Goal: Communication & Community: Ask a question

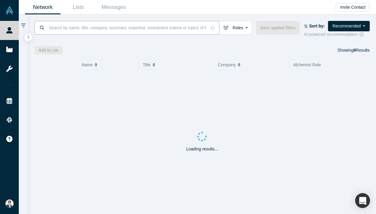
click at [151, 26] on input at bounding box center [127, 28] width 158 height 14
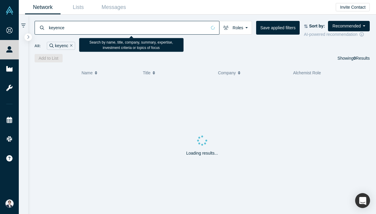
type input "keyence"
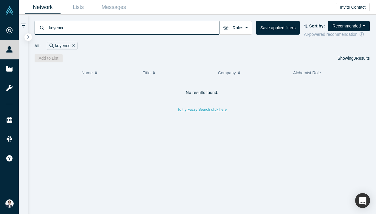
click at [203, 111] on button "To try Fuzzy Search click here" at bounding box center [202, 110] width 58 height 8
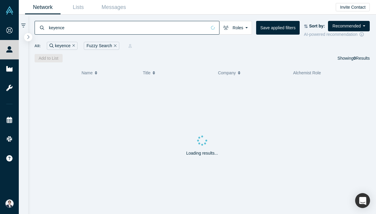
click at [25, 36] on button "button" at bounding box center [28, 37] width 8 height 8
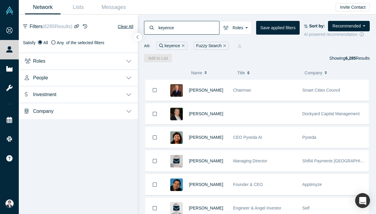
click at [137, 39] on button "button" at bounding box center [138, 37] width 8 height 8
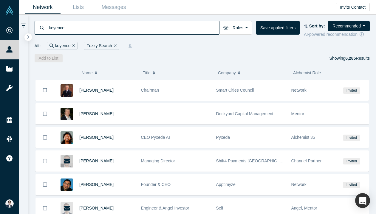
click at [82, 35] on input "keyence" at bounding box center [133, 28] width 171 height 14
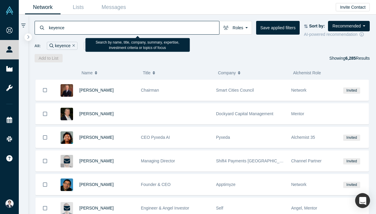
click at [82, 29] on input "keyence" at bounding box center [133, 28] width 171 height 14
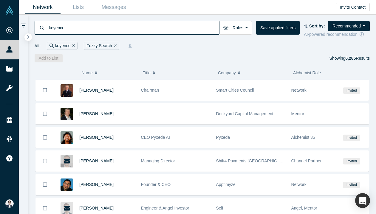
click at [95, 26] on input "keyence" at bounding box center [133, 28] width 171 height 14
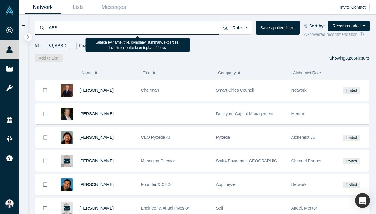
type input "ABB"
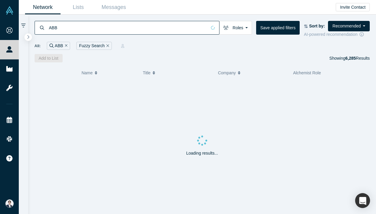
click at [88, 57] on div "Add to List Showing 6,285 Results" at bounding box center [202, 58] width 335 height 8
click at [107, 43] on button "Remove Filter" at bounding box center [107, 45] width 4 height 7
click at [278, 28] on button "Save applied filters" at bounding box center [278, 28] width 44 height 14
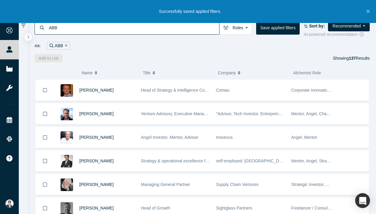
click at [368, 10] on icon "Close" at bounding box center [367, 11] width 3 height 5
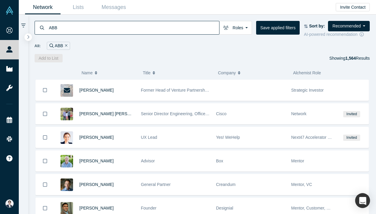
click at [340, 21] on div "ABB Roles Founders Mentors Angels VCs Corporate Innovator Service Providers Pre…" at bounding box center [202, 39] width 348 height 48
click at [340, 24] on button "Recommended" at bounding box center [349, 26] width 42 height 10
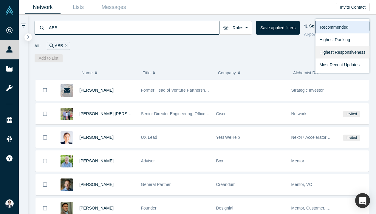
click at [340, 51] on link "Highest Responsiveness" at bounding box center [342, 52] width 54 height 13
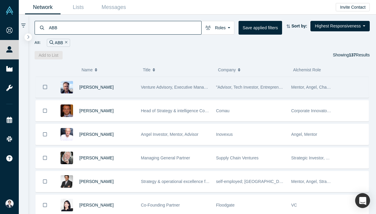
click at [186, 90] on div "Venture Advisory, Executive Management, VC" at bounding box center [175, 87] width 69 height 21
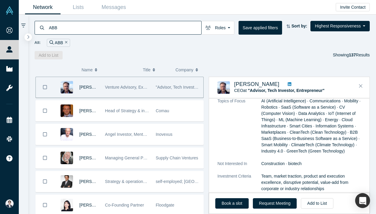
scroll to position [875, 0]
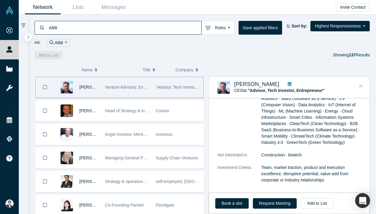
click at [362, 83] on icon "Close" at bounding box center [361, 85] width 4 height 5
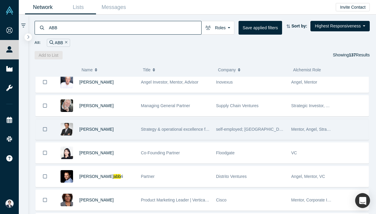
scroll to position [53, 0]
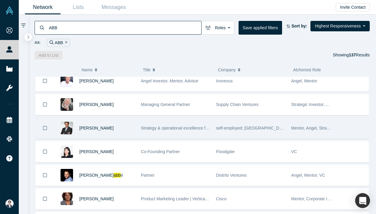
click at [185, 151] on div "Co-Founding Partner" at bounding box center [175, 151] width 69 height 21
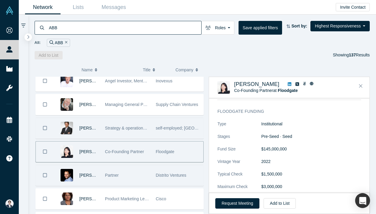
scroll to position [115, 0]
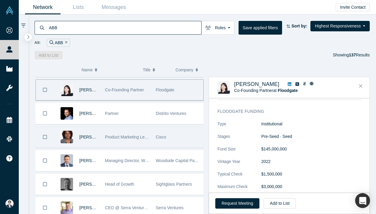
click at [149, 130] on div "Product Marketing Leader | Vertical Go-to-market Strategy | Enterprise AI - Clo…" at bounding box center [127, 137] width 44 height 21
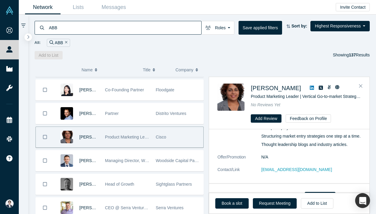
scroll to position [0, 0]
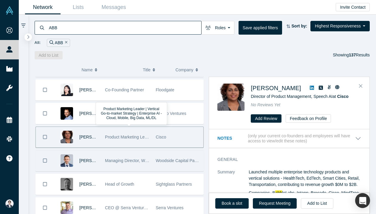
click at [144, 160] on span "Managing Director, Woodside Capital Partners" at bounding box center [148, 160] width 86 height 5
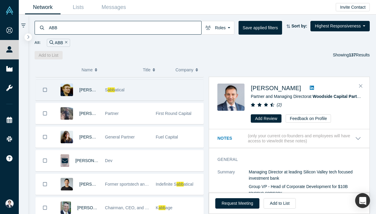
scroll to position [267, 0]
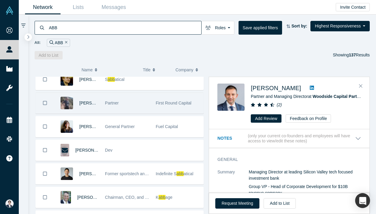
click at [135, 102] on div "Partner" at bounding box center [127, 103] width 44 height 21
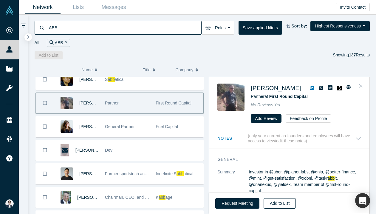
click at [285, 206] on button "Add to List" at bounding box center [280, 203] width 32 height 10
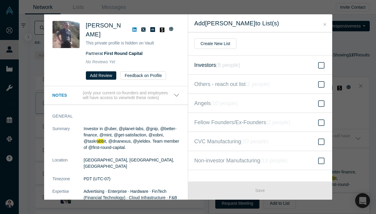
click at [233, 60] on label "Investors ( 8 people )" at bounding box center [260, 64] width 144 height 19
click at [0, 0] on input "Investors ( 8 people )" at bounding box center [0, 0] width 0 height 0
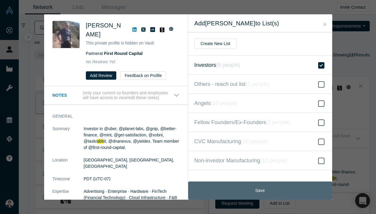
click at [247, 185] on button "Save" at bounding box center [260, 190] width 144 height 18
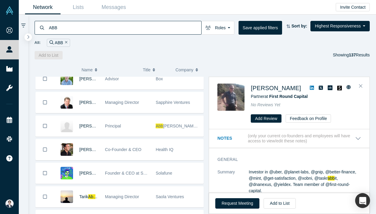
scroll to position [1116, 0]
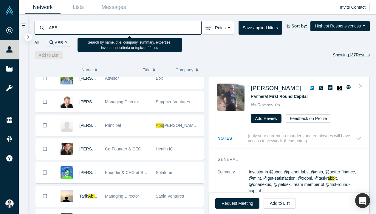
click at [103, 24] on input "ABB" at bounding box center [124, 28] width 153 height 14
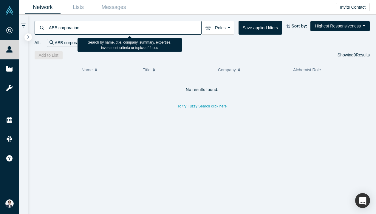
click at [83, 28] on input "ABB corporation" at bounding box center [124, 28] width 153 height 14
type input "ABB"
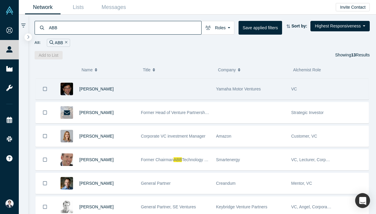
scroll to position [46, 0]
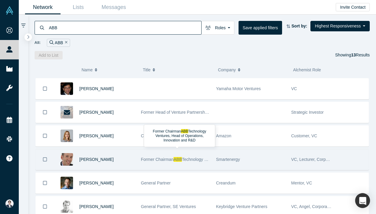
click at [181, 161] on span "ABB" at bounding box center [178, 159] width 8 height 5
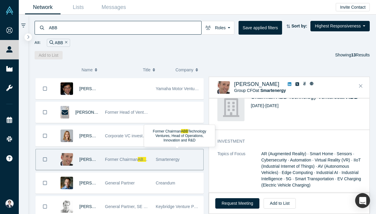
scroll to position [209, 0]
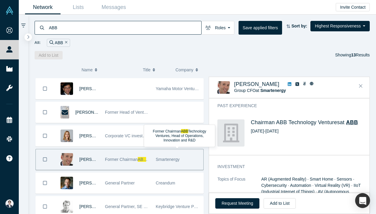
click at [351, 124] on span "ABB" at bounding box center [352, 122] width 12 height 6
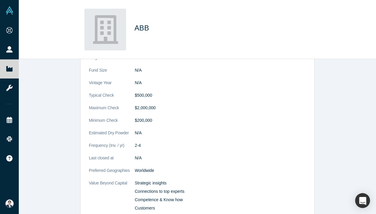
scroll to position [278, 0]
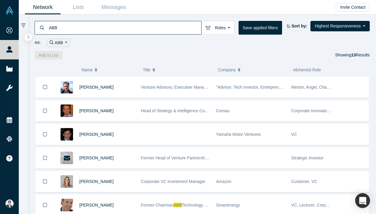
scroll to position [46, 0]
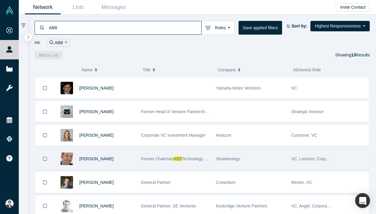
click at [184, 161] on div "Former Chairman ABB Technology Ventures, Head of Operations, Innovation and R&D" at bounding box center [175, 158] width 69 height 21
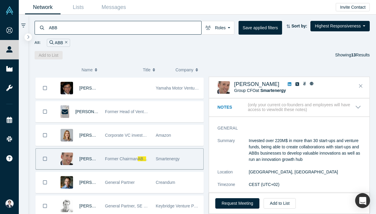
scroll to position [87, 0]
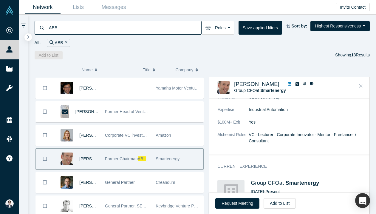
click at [288, 84] on icon at bounding box center [290, 84] width 4 height 4
drag, startPoint x: 277, startPoint y: 83, endPoint x: 233, endPoint y: 83, distance: 44.1
click at [233, 83] on div "Dr. René Cotting Group CFO at Smartenergy No Reviews Yet" at bounding box center [290, 87] width 146 height 13
copy div "Dr. René Cotting"
click at [256, 86] on span "Dr. René Cotting" at bounding box center [256, 84] width 45 height 6
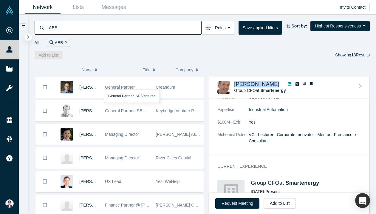
scroll to position [145, 0]
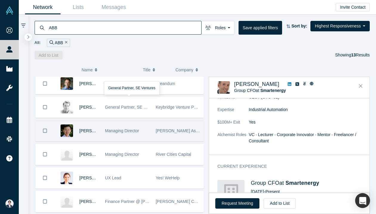
click at [144, 126] on div "Managing Director" at bounding box center [127, 130] width 44 height 21
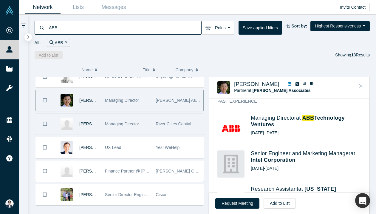
scroll to position [183, 0]
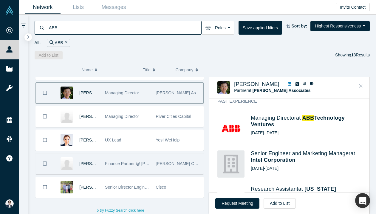
click at [137, 155] on div "Finance Partner @ Felix Capital" at bounding box center [127, 163] width 44 height 21
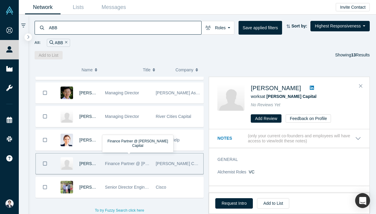
scroll to position [0, 0]
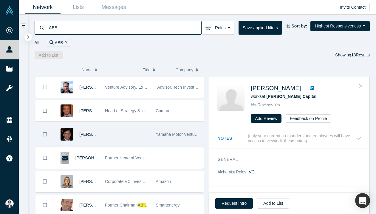
click at [149, 126] on div at bounding box center [127, 134] width 51 height 21
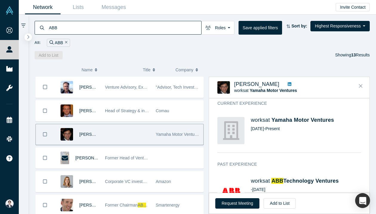
scroll to position [59, 0]
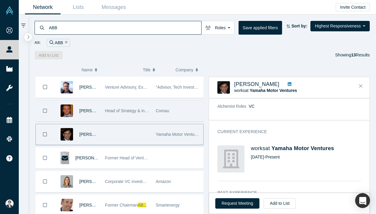
click at [174, 118] on div "Comau" at bounding box center [178, 110] width 44 height 21
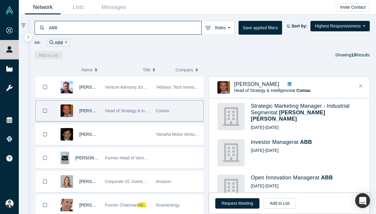
scroll to position [275, 0]
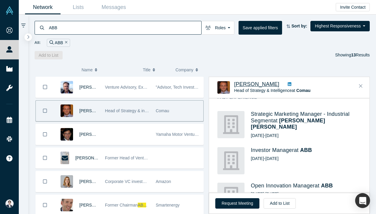
click at [256, 85] on span "[PERSON_NAME]" at bounding box center [256, 84] width 45 height 6
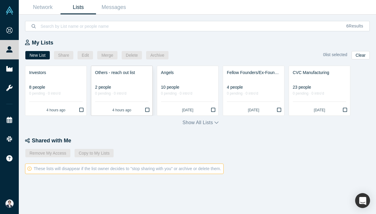
click at [120, 83] on link "Others - reach out list 2 people 0 pending · 0 intro'd 4 hours ago" at bounding box center [121, 90] width 61 height 49
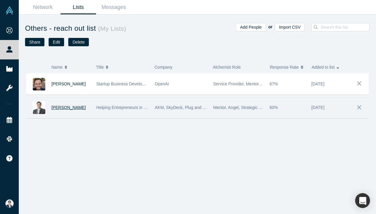
click at [59, 105] on span "[PERSON_NAME]" at bounding box center [69, 107] width 34 height 5
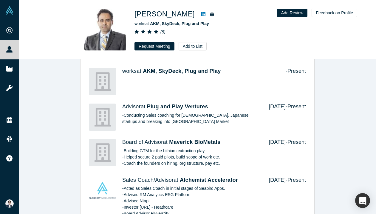
scroll to position [490, 0]
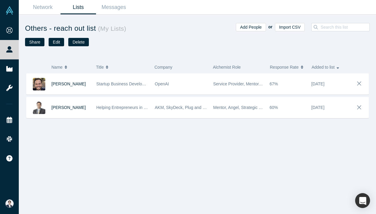
click at [80, 5] on link "Lists" at bounding box center [78, 7] width 35 height 14
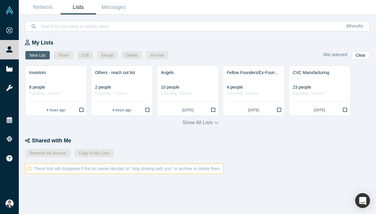
click at [43, 55] on button "New List" at bounding box center [37, 55] width 24 height 8
click at [213, 125] on button "Show all lists" at bounding box center [200, 122] width 36 height 7
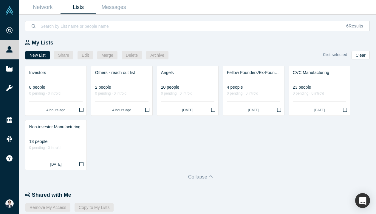
click at [272, 46] on div "My Lists" at bounding box center [200, 43] width 351 height 8
click at [111, 7] on link "Messages" at bounding box center [113, 7] width 35 height 14
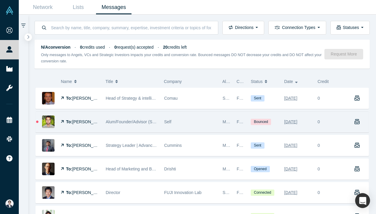
click at [314, 119] on div "[DATE]" at bounding box center [297, 121] width 33 height 21
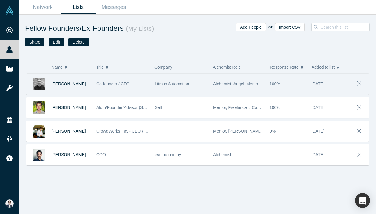
click at [273, 87] on div "100%" at bounding box center [286, 84] width 35 height 21
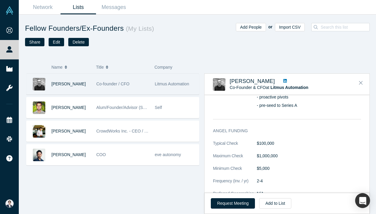
scroll to position [609, 0]
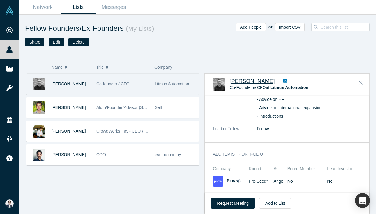
click at [237, 80] on span "Sacha Sawaya" at bounding box center [252, 81] width 45 height 6
click at [361, 81] on icon "Close" at bounding box center [361, 82] width 4 height 5
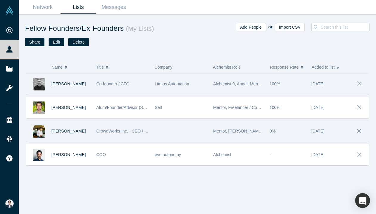
click at [241, 127] on div "Mentor, Angel, Acquirer" at bounding box center [238, 131] width 50 height 21
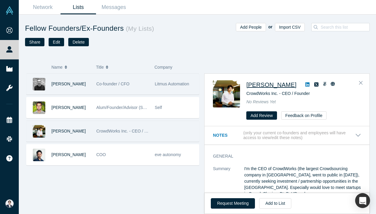
click at [278, 87] on span "Koichiro Yoshida" at bounding box center [271, 84] width 50 height 7
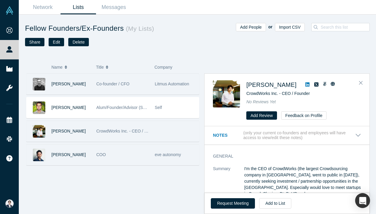
click at [110, 160] on div "COO" at bounding box center [122, 154] width 52 height 21
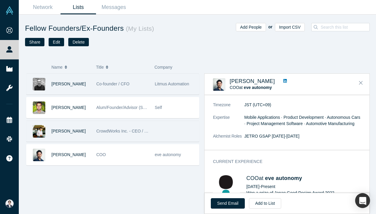
scroll to position [208, 0]
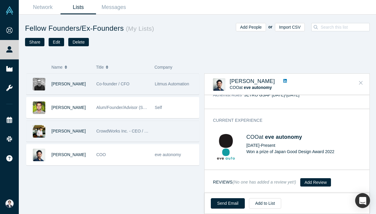
click at [360, 82] on icon "Close" at bounding box center [361, 82] width 4 height 5
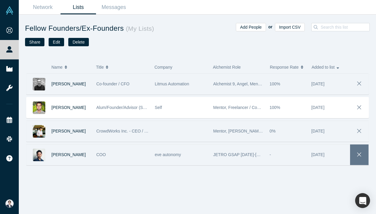
click at [361, 156] on icon "button" at bounding box center [359, 154] width 8 height 7
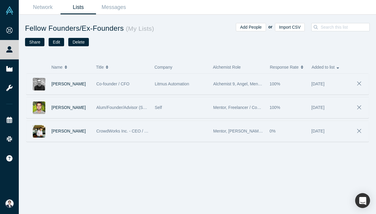
click at [238, 108] on span "Mentor, Freelancer / Consultant, Channel Partner" at bounding box center [258, 107] width 91 height 5
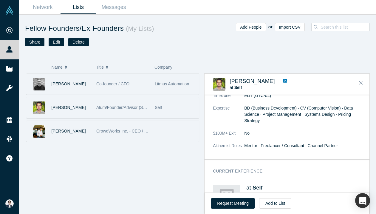
scroll to position [176, 0]
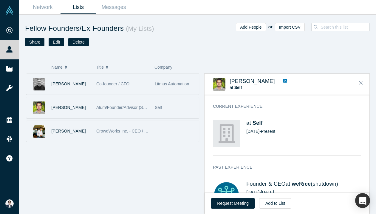
click at [281, 78] on link at bounding box center [285, 81] width 8 height 6
click at [241, 200] on button "Request Meeting" at bounding box center [233, 203] width 44 height 10
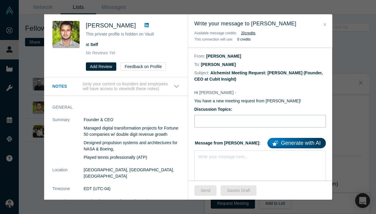
click at [208, 119] on input "Discussion Topics:" at bounding box center [259, 121] width 131 height 13
type input "Experience with weRice"
click at [225, 169] on div "Write your message here..." at bounding box center [259, 171] width 131 height 42
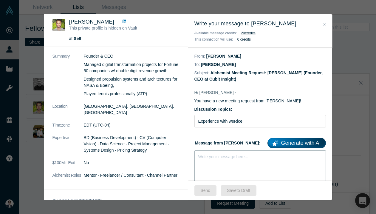
scroll to position [42, 0]
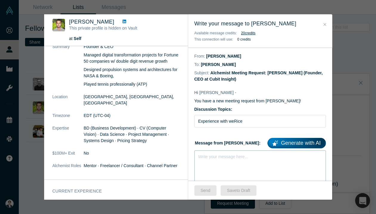
click at [213, 159] on div "Write your message here..." at bounding box center [223, 157] width 50 height 6
paste div "rdw-editor"
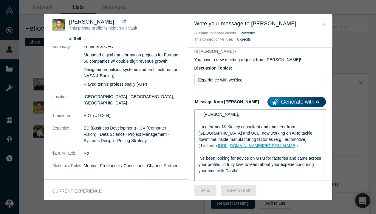
scroll to position [42, 0]
click at [211, 114] on span "Hi [PERSON_NAME]," at bounding box center [219, 113] width 41 height 5
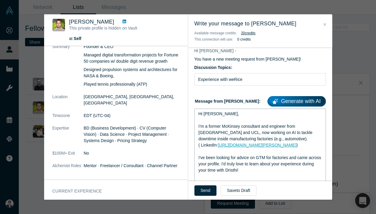
click at [272, 136] on div "I’m a former McKinsey consultant and engineer from [GEOGRAPHIC_DATA] and UCL, n…" at bounding box center [260, 132] width 123 height 19
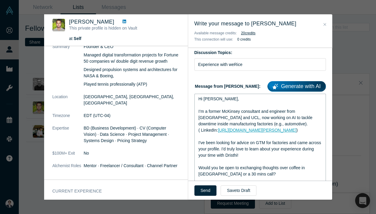
scroll to position [58, 0]
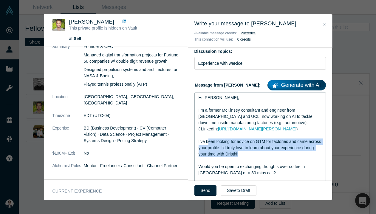
drag, startPoint x: 258, startPoint y: 155, endPoint x: 206, endPoint y: 140, distance: 53.5
click at [206, 140] on div "I've been looking for advice on GTM for factories and came across your profile.…" at bounding box center [260, 147] width 123 height 19
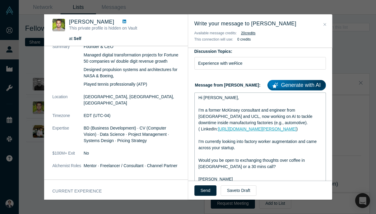
click at [120, 19] on link at bounding box center [124, 22] width 8 height 6
click at [252, 147] on div "I'm currently looking into factory worker augmentation and came across your sta…" at bounding box center [260, 144] width 123 height 13
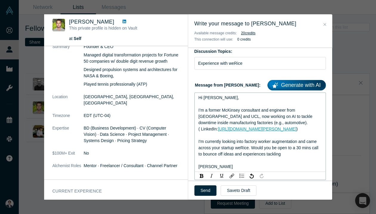
click at [258, 145] on div "I'm currently looking into factory worker augmentation and came across your sta…" at bounding box center [260, 147] width 123 height 19
click at [244, 144] on div "I'm currently looking into factory worker augmentation and came across your sta…" at bounding box center [260, 147] width 123 height 19
click at [227, 140] on span "I came across weRice on the Alchemist network . Would you be open to a 30 mins …" at bounding box center [258, 147] width 118 height 17
click at [234, 148] on span "I came across weRice on the Alchemist network and wanted to reach out to you to…" at bounding box center [257, 147] width 117 height 17
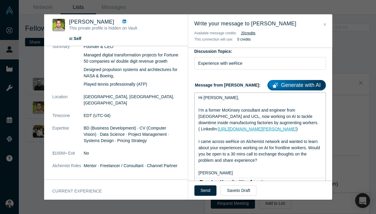
click at [250, 116] on span "I’m a former McKinsey consultant and engineer from Caltech and UCL, now working…" at bounding box center [259, 116] width 120 height 17
click at [242, 143] on span "I came across weRice on Alchemist network and wanted to learn about your experi…" at bounding box center [260, 151] width 123 height 24
click at [241, 146] on span "I came across weRice on Alchemist network and wanted to learn about your experi…" at bounding box center [260, 151] width 123 height 24
click at [271, 157] on div "I came across weRice on Alchemist network and wanted to learn about your experi…" at bounding box center [260, 150] width 123 height 25
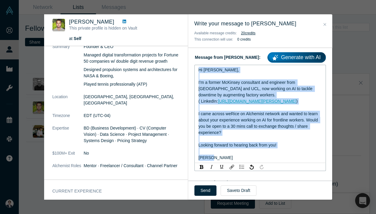
copy div "Hi Arturo, I’m a former McKinsey consultant and engineer from Caltech and UCL, …"
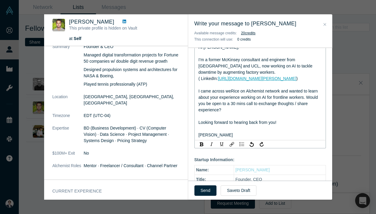
scroll to position [94, 0]
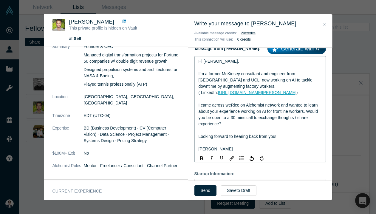
click at [251, 121] on div "I came across weRice on Alchemist network and wanted to learn about your experi…" at bounding box center [260, 121] width 123 height 38
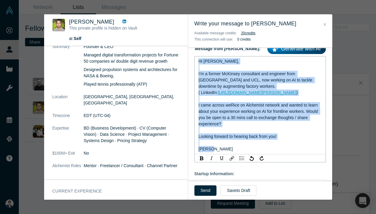
copy div "Hi Arturo, I’m a former McKinsey consultant and engineer from Caltech and UCL, …"
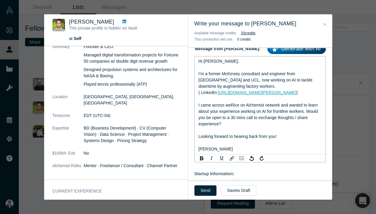
click at [251, 121] on div "I came across weRice on Alchemist network and wanted to learn about your experi…" at bounding box center [260, 121] width 123 height 38
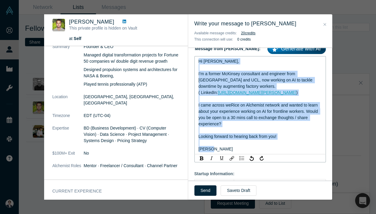
copy div "Hi Arturo, I’m a former McKinsey consultant and engineer from Caltech and UCL, …"
click at [251, 121] on div "I came across weRice on Alchemist network and wanted to learn about your experi…" at bounding box center [260, 121] width 123 height 38
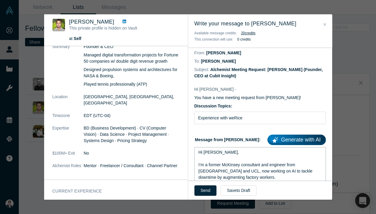
scroll to position [4, 0]
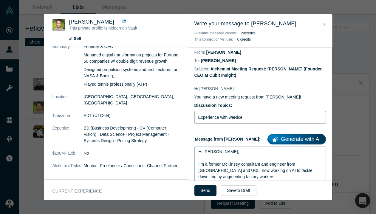
click at [253, 113] on input "Experience with weRice" at bounding box center [259, 117] width 131 height 13
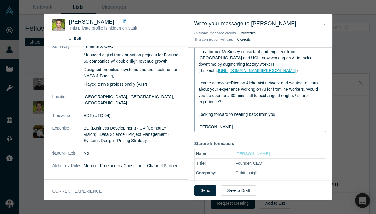
scroll to position [119, 0]
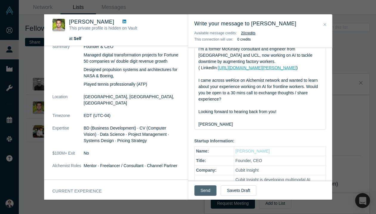
type input "Experience with weRice, Thoughts on frontline worker augmentation"
click at [205, 190] on button "Send" at bounding box center [205, 190] width 22 height 10
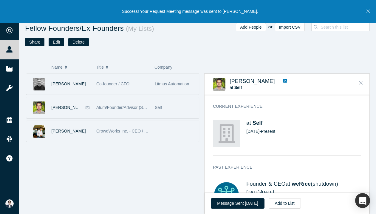
click at [361, 82] on icon "Close" at bounding box center [361, 82] width 4 height 5
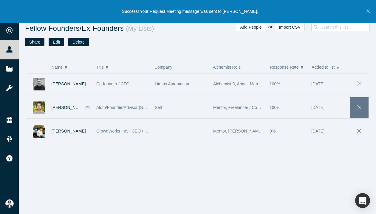
click at [357, 103] on span "button" at bounding box center [359, 108] width 8 height 10
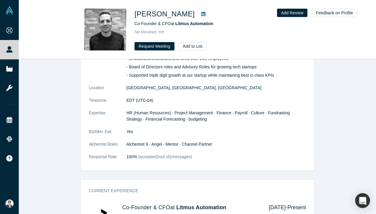
scroll to position [153, 0]
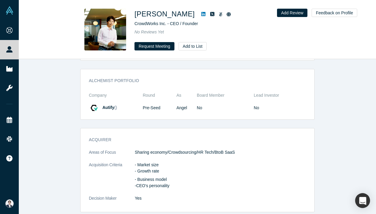
scroll to position [876, 0]
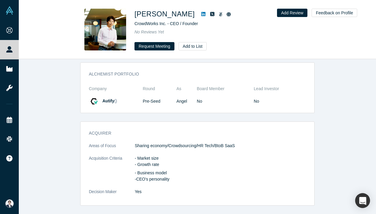
click at [201, 15] on icon at bounding box center [203, 14] width 4 height 4
click at [174, 147] on p "Sharing economy/Crowdsourcing/HR Tech/BtoB SaaS" at bounding box center [220, 145] width 171 height 6
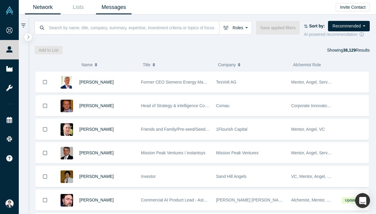
click at [111, 9] on link "Messages" at bounding box center [113, 7] width 35 height 14
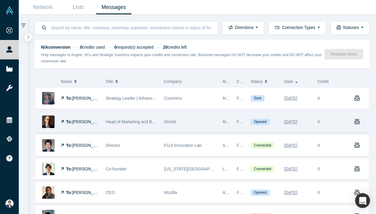
scroll to position [15, 0]
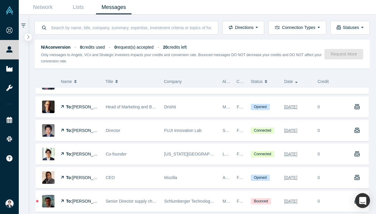
click at [222, 118] on div "To: [PERSON_NAME] Strategy Leader | Advanced Technologies | New Ventures | Deca…" at bounding box center [202, 142] width 335 height 139
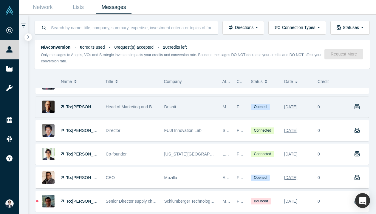
scroll to position [0, 0]
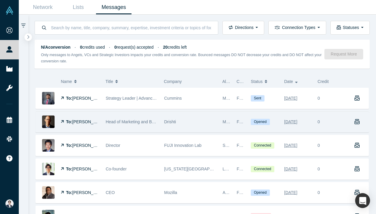
click at [207, 117] on div "Drishti" at bounding box center [190, 121] width 52 height 21
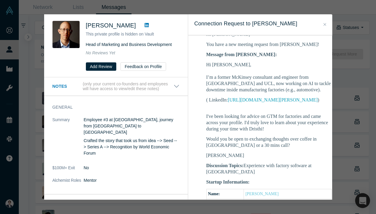
scroll to position [105, 0]
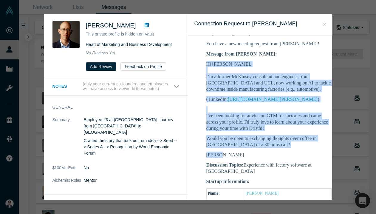
drag, startPoint x: 221, startPoint y: 155, endPoint x: 204, endPoint y: 62, distance: 94.6
click at [204, 62] on td "Hi Dave - You have a new meeting request from Eisuke Shimizu! Message from Eisu…" at bounding box center [268, 209] width 149 height 364
copy div "Hi Dave, I’m a former McKinsey consultant and engineer from Caltech and UCL, no…"
click at [325, 24] on icon "Close" at bounding box center [324, 24] width 3 height 3
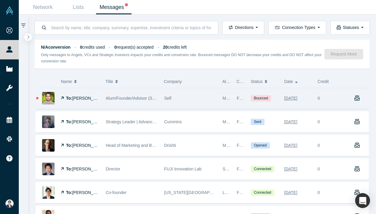
click at [167, 98] on span "Self" at bounding box center [167, 98] width 7 height 5
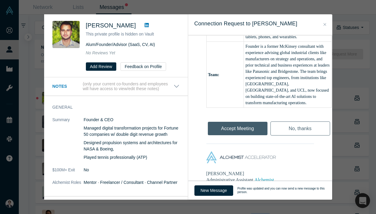
scroll to position [353, 0]
click at [348, 97] on div "[PERSON_NAME] This private profile is hidden on Vault Alum/Founder/Advisor (Saa…" at bounding box center [188, 107] width 376 height 214
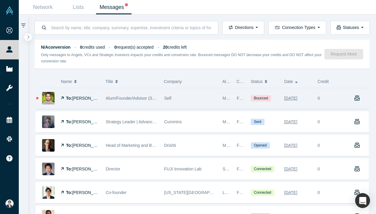
click at [113, 98] on span "Alum/Founder/Advisor (SaaS, CV, AI)" at bounding box center [140, 98] width 69 height 5
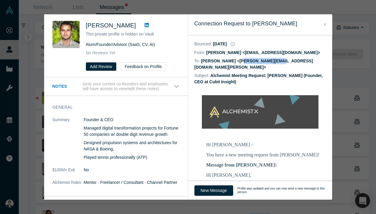
drag, startPoint x: 235, startPoint y: 62, endPoint x: 286, endPoint y: 62, distance: 51.0
click at [286, 62] on div "To: [PERSON_NAME] <[PERSON_NAME][EMAIL_ADDRESS][DOMAIN_NAME][PERSON_NAME]>" at bounding box center [259, 64] width 131 height 15
click at [142, 27] on link at bounding box center [146, 25] width 9 height 7
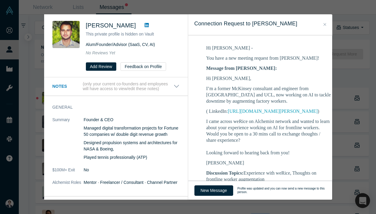
scroll to position [97, 0]
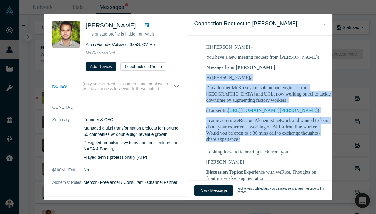
drag, startPoint x: 204, startPoint y: 70, endPoint x: 242, endPoint y: 131, distance: 71.7
copy div "Hi Arturo, I’m a former McKinsey consultant and engineer from Caltech and UCL, …"
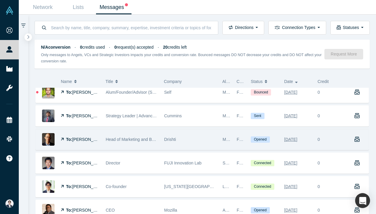
scroll to position [8, 0]
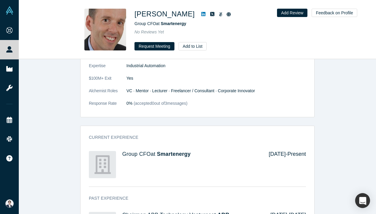
scroll to position [343, 0]
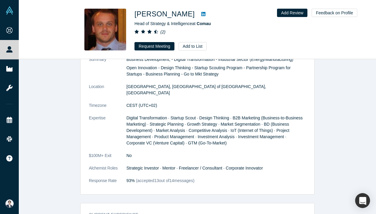
scroll to position [494, 0]
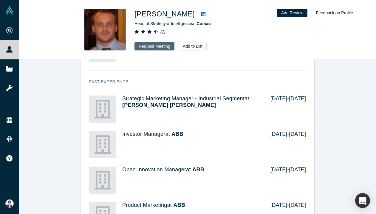
click at [160, 45] on button "Request Meeting" at bounding box center [154, 46] width 40 height 8
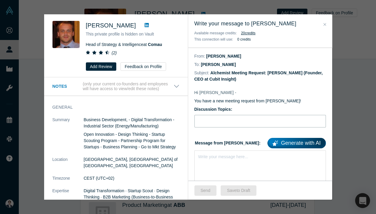
click at [229, 117] on input "Discussion Topics:" at bounding box center [259, 121] width 131 height 13
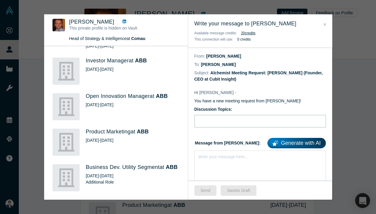
scroll to position [353, 0]
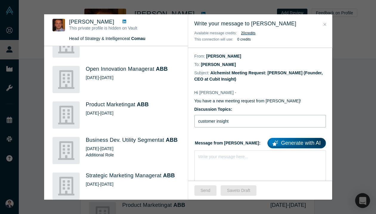
type input "customer insight"
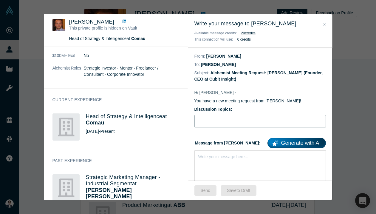
scroll to position [154, 0]
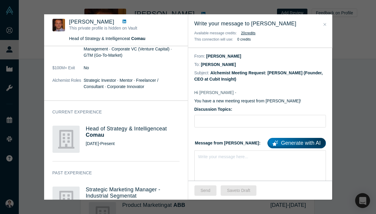
click at [125, 20] on icon at bounding box center [125, 21] width 4 height 4
click at [220, 122] on input "Discussion Topics:" at bounding box center [259, 121] width 131 height 13
type input "challenges with understanding cus"
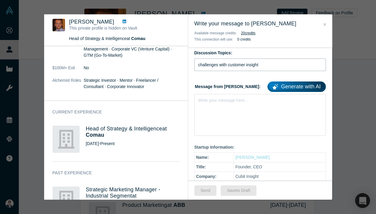
scroll to position [59, 0]
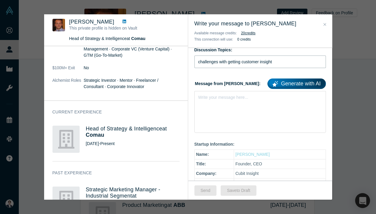
type input "challenges with getting customer insight"
click at [237, 117] on div "Write your message here..." at bounding box center [259, 112] width 131 height 42
paste div "rdw-editor"
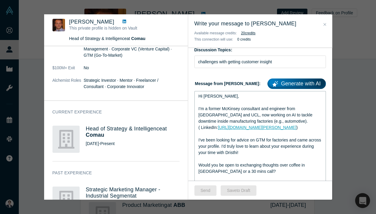
click at [211, 98] on div "Hi Dave," at bounding box center [260, 96] width 123 height 6
click at [230, 109] on span "I’m a former McKinsey consultant and engineer from Caltech and UCL, now working…" at bounding box center [256, 114] width 115 height 17
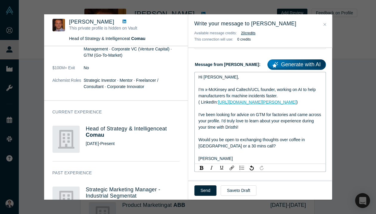
scroll to position [81, 0]
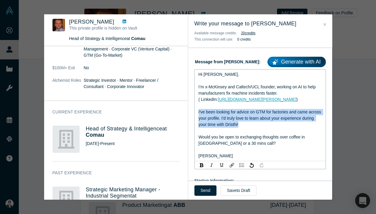
drag, startPoint x: 257, startPoint y: 127, endPoint x: 191, endPoint y: 113, distance: 67.9
click at [191, 113] on div "Hi Francesco - You have a new meeting request from Eisuke Shimizu! Discussion T…" at bounding box center [260, 202] width 144 height 401
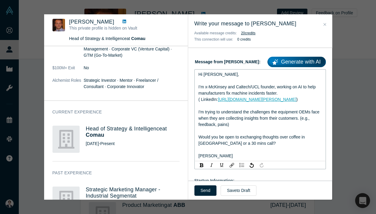
click at [213, 109] on span "I'm trying to understand the challenges the equipment OEMs face when they are c…" at bounding box center [260, 117] width 122 height 17
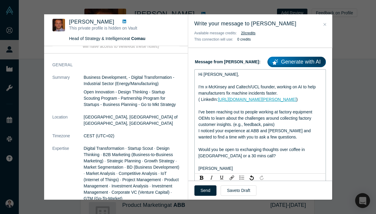
scroll to position [14, 0]
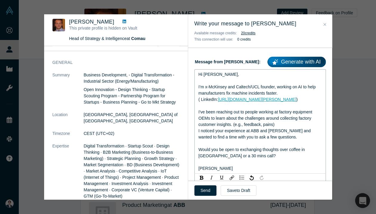
click at [232, 149] on span "Would you be open to exchanging thoughts over coffee in Palo Alto or a 30 mins …" at bounding box center [253, 152] width 108 height 11
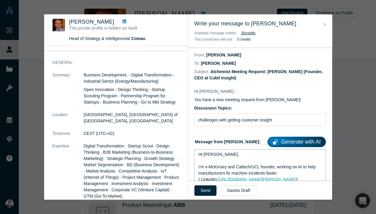
scroll to position [1, 0]
click at [240, 123] on input "challenges with getting customer insight" at bounding box center [259, 119] width 131 height 13
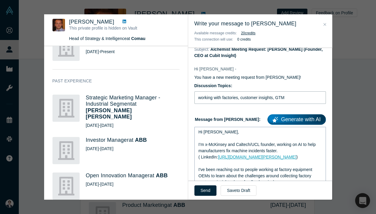
scroll to position [24, 0]
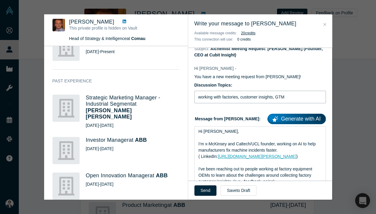
click at [253, 98] on input "working with factories, customer insights, GTM" at bounding box center [259, 97] width 131 height 13
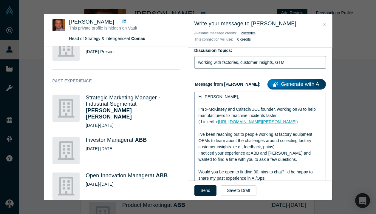
scroll to position [59, 0]
type input "working with factories, customer insights, GTM"
click at [222, 137] on div "I've been reaching out to people working at factory equipment OEMs to learn abo…" at bounding box center [260, 146] width 123 height 31
click at [292, 110] on span "I’m x-McKinsey and Caltech/UCL founder, working on AI to help manufacturers fix…" at bounding box center [258, 111] width 118 height 11
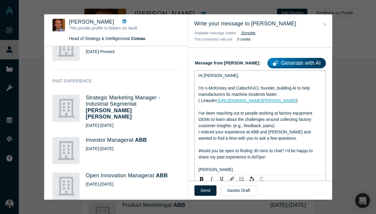
scroll to position [80, 0]
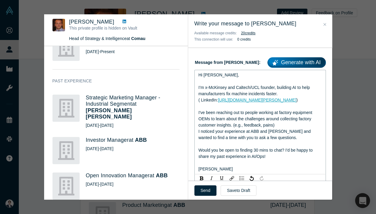
click at [284, 113] on span "I've been reaching out to people working at factory equipment OEMs to learn abo…" at bounding box center [256, 125] width 115 height 30
click at [284, 93] on div "I’m x-McKinsey and Caltech/UCL founder, building AI to help manufacturers fix m…" at bounding box center [260, 90] width 123 height 13
click at [273, 111] on span "I've been reaching out to people working at factory equipment OEMs to learn abo…" at bounding box center [256, 125] width 115 height 30
click at [254, 118] on span "I've been reaching out to people working at factory equipment OEMs to learn abo…" at bounding box center [256, 125] width 115 height 30
click at [265, 152] on span "Would you be open to finding 30 mins to chat? I'd be happy to share my past exp…" at bounding box center [256, 153] width 115 height 11
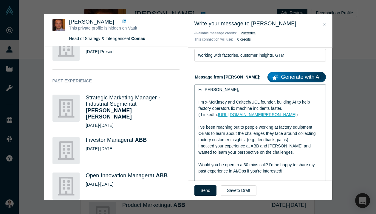
scroll to position [66, 0]
click at [227, 172] on span "Would you be open to a 30 mins call? I'd be happy to share my past experience i…" at bounding box center [257, 167] width 117 height 11
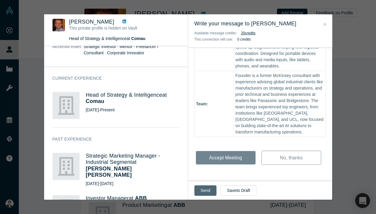
scroll to position [308, 0]
click at [208, 193] on button "Send" at bounding box center [205, 190] width 22 height 10
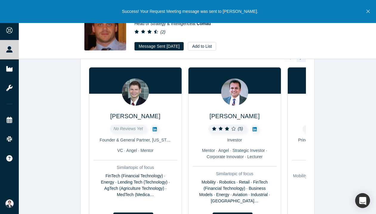
scroll to position [0, 0]
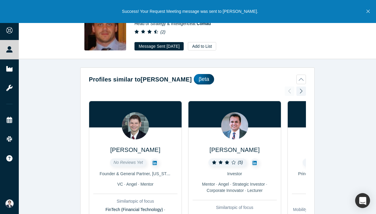
click at [366, 14] on icon "Close" at bounding box center [367, 11] width 3 height 5
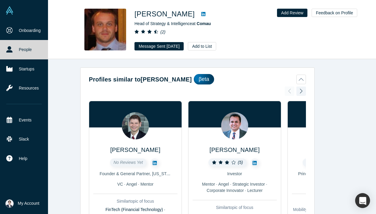
click at [17, 48] on link "People" at bounding box center [24, 49] width 48 height 19
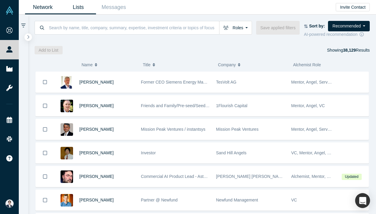
click at [80, 7] on link "Lists" at bounding box center [78, 7] width 35 height 14
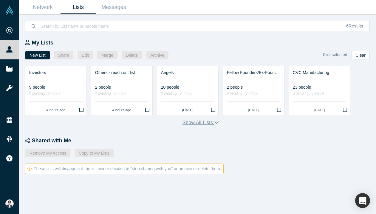
click at [209, 125] on button "Show all lists" at bounding box center [200, 122] width 36 height 7
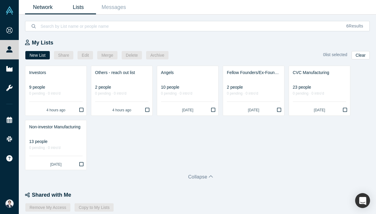
click at [38, 5] on link "Network" at bounding box center [42, 7] width 35 height 14
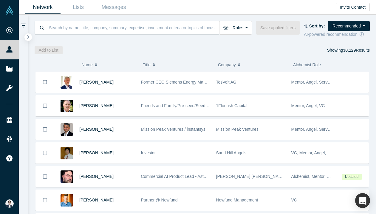
click at [106, 36] on div "Roles Founders Mentors Angels VCs Corporate Innovator Service Providers Press S…" at bounding box center [202, 29] width 335 height 17
click at [106, 32] on input at bounding box center [133, 28] width 171 height 14
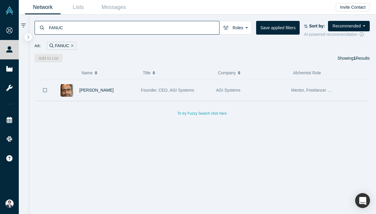
click at [149, 86] on div "Founder, CEO, AGI Systems" at bounding box center [175, 90] width 69 height 21
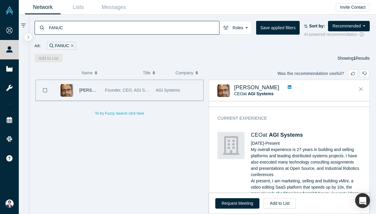
scroll to position [368, 0]
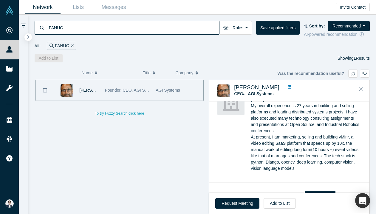
click at [288, 87] on icon at bounding box center [290, 87] width 4 height 4
click at [89, 27] on input "FANUC" at bounding box center [133, 28] width 171 height 14
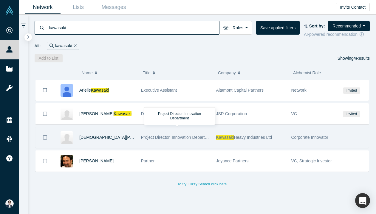
click at [207, 138] on span "Project Director, Innovation Department" at bounding box center [177, 137] width 73 height 5
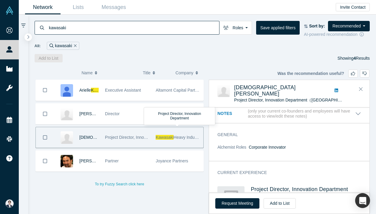
scroll to position [49, 0]
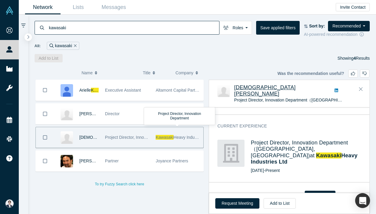
click at [254, 87] on span "Christiana Xu" at bounding box center [264, 90] width 61 height 12
click at [362, 92] on button "Close" at bounding box center [360, 89] width 9 height 10
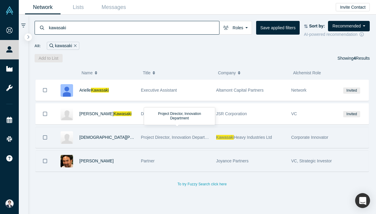
click at [217, 163] on span "Joyance Partners" at bounding box center [232, 160] width 32 height 5
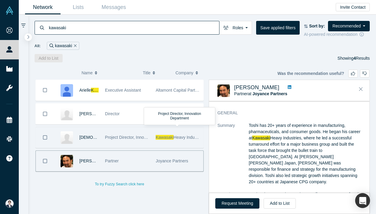
scroll to position [19, 0]
click at [101, 32] on input "kawasaki" at bounding box center [133, 28] width 171 height 14
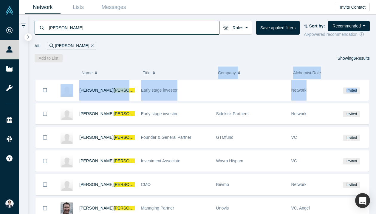
drag, startPoint x: 360, startPoint y: 86, endPoint x: 194, endPoint y: 66, distance: 167.0
click at [193, 66] on div "( 0 ) Name Title Company Alchemist Role Dylan Schuler Early stage investor Netw…" at bounding box center [202, 137] width 348 height 151
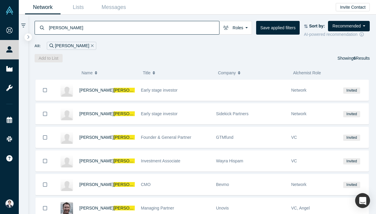
click at [170, 62] on div "Add to List Showing 6 Results" at bounding box center [202, 58] width 335 height 8
click at [239, 32] on button "Roles" at bounding box center [235, 28] width 33 height 14
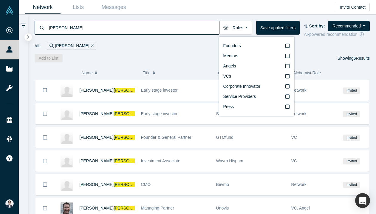
click at [184, 56] on div "Add to List Showing 6 Results" at bounding box center [202, 58] width 335 height 8
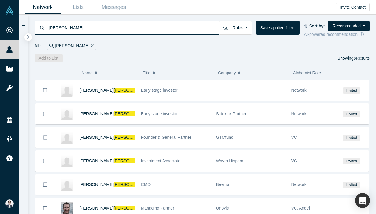
click at [69, 28] on input "schuler" at bounding box center [133, 28] width 171 height 14
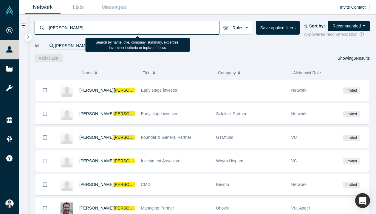
paste input "AIDA Engineering ("
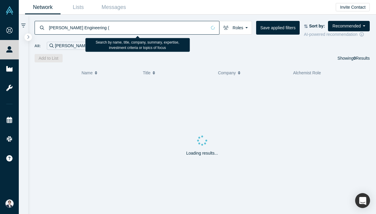
click at [96, 29] on input "AIDA Engineering (" at bounding box center [127, 28] width 158 height 14
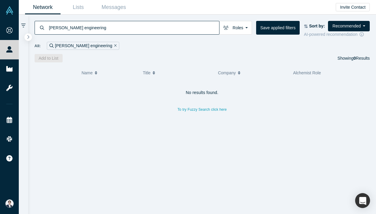
click at [93, 30] on input "AIDA engineering" at bounding box center [133, 28] width 171 height 14
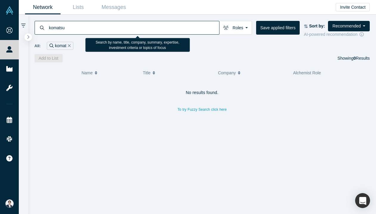
type input "komatsu"
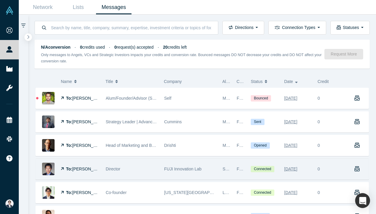
click at [163, 159] on div "FUJI Innovation Lab" at bounding box center [190, 169] width 58 height 21
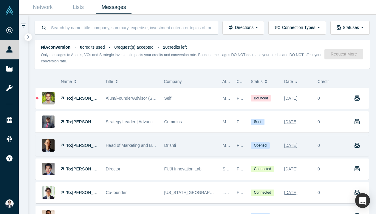
click at [161, 136] on div "Drishti" at bounding box center [190, 145] width 58 height 21
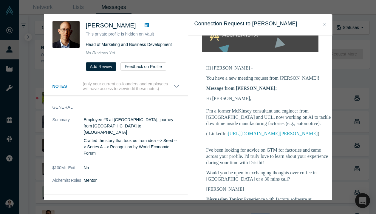
scroll to position [84, 0]
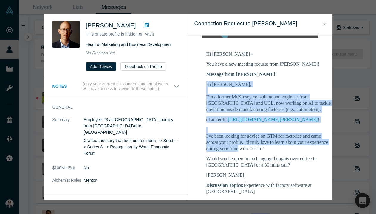
drag, startPoint x: 206, startPoint y: 82, endPoint x: 238, endPoint y: 149, distance: 74.3
click at [238, 149] on div "Hi Dave, I’m a former McKinsey consultant and engineer from Caltech and UCL, no…" at bounding box center [268, 129] width 125 height 97
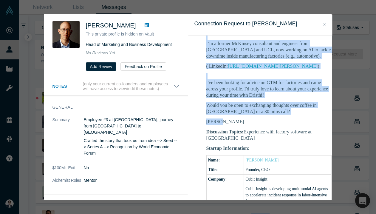
click at [221, 123] on p "Eisuke" at bounding box center [268, 121] width 125 height 6
copy div "Hi Dave, I’m a former McKinsey consultant and engineer from Caltech and UCL, no…"
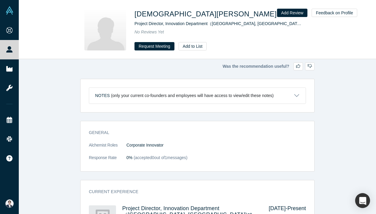
click at [283, 16] on icon at bounding box center [285, 14] width 4 height 4
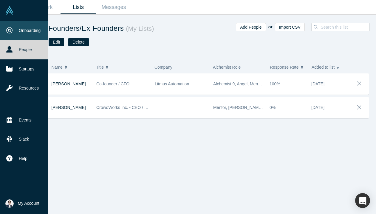
click at [12, 31] on icon at bounding box center [9, 30] width 6 height 6
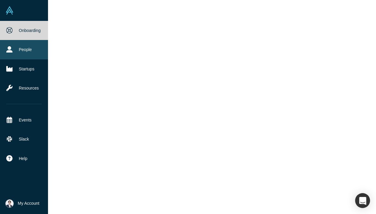
click at [16, 47] on link "People" at bounding box center [24, 49] width 48 height 19
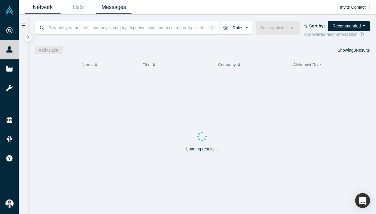
click at [118, 6] on link "Messages" at bounding box center [113, 7] width 35 height 14
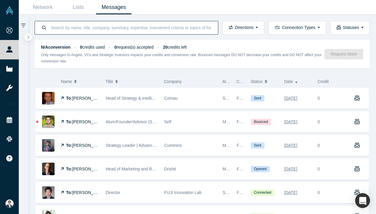
click at [95, 27] on input at bounding box center [130, 28] width 161 height 14
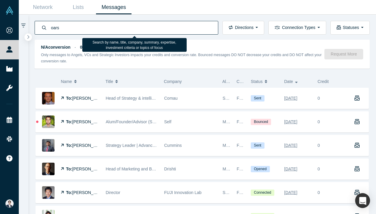
type input "oarsa"
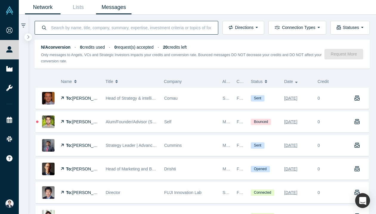
click at [47, 7] on link "Network" at bounding box center [42, 7] width 35 height 14
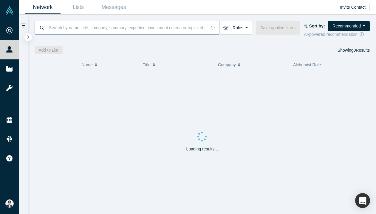
click at [87, 28] on input at bounding box center [127, 28] width 158 height 14
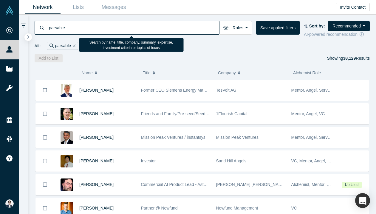
type input "parsable"
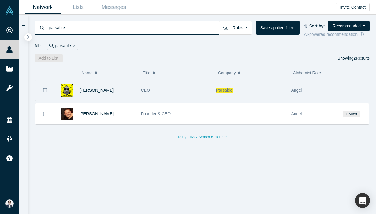
click at [209, 92] on div "CEO" at bounding box center [175, 90] width 69 height 21
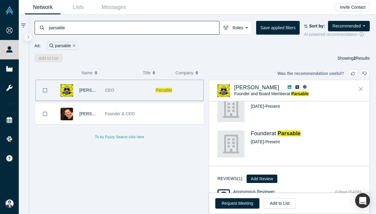
scroll to position [172, 0]
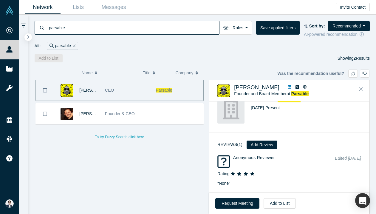
click at [288, 87] on icon at bounding box center [290, 87] width 4 height 4
click at [252, 88] on span "Ryan Junee" at bounding box center [256, 87] width 45 height 6
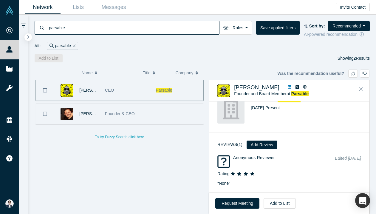
click at [142, 123] on div "Founder & CEO" at bounding box center [127, 113] width 44 height 21
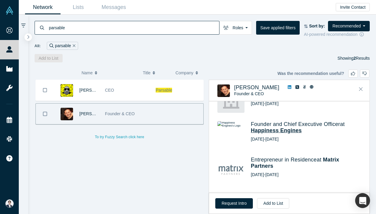
scroll to position [331, 0]
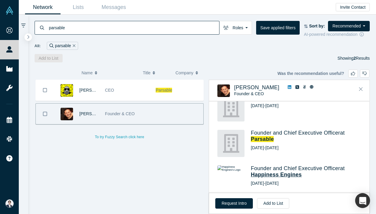
click at [272, 161] on div "Founder and Chief Executive Officer at Happiness Engines Jan 2011 - Jan 2013" at bounding box center [289, 178] width 144 height 35
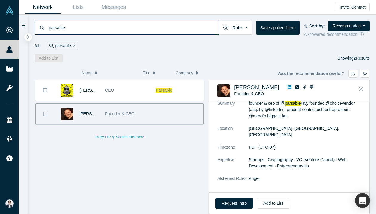
scroll to position [43, 0]
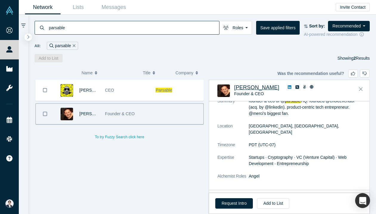
click at [255, 86] on span "Yan-David Erlich" at bounding box center [256, 87] width 45 height 6
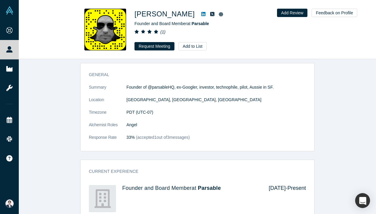
scroll to position [64, 0]
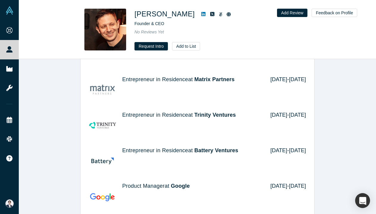
scroll to position [714, 0]
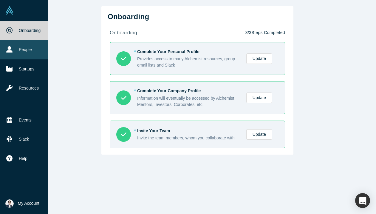
click at [10, 46] on link "People" at bounding box center [24, 49] width 48 height 19
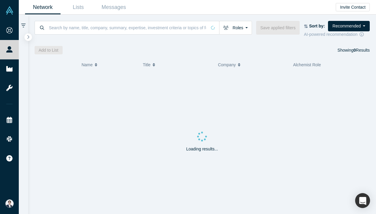
click at [55, 38] on div at bounding box center [202, 40] width 335 height 4
click at [69, 29] on input at bounding box center [127, 28] width 158 height 14
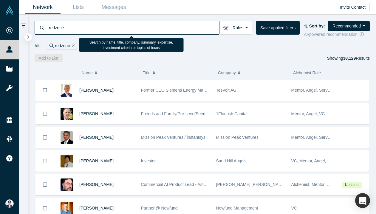
type input "redzone"
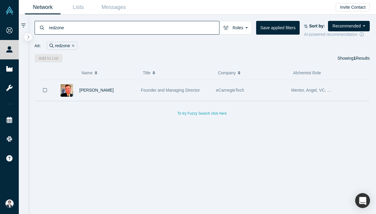
click at [116, 86] on div "Scott Russell" at bounding box center [106, 90] width 55 height 21
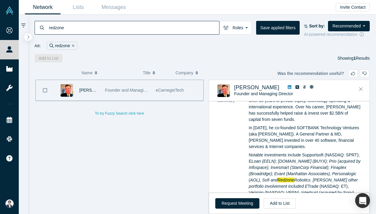
scroll to position [47, 0]
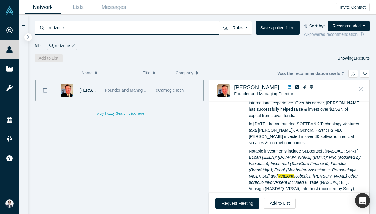
click at [364, 88] on button "Close" at bounding box center [360, 89] width 9 height 10
